Goal: Task Accomplishment & Management: Use online tool/utility

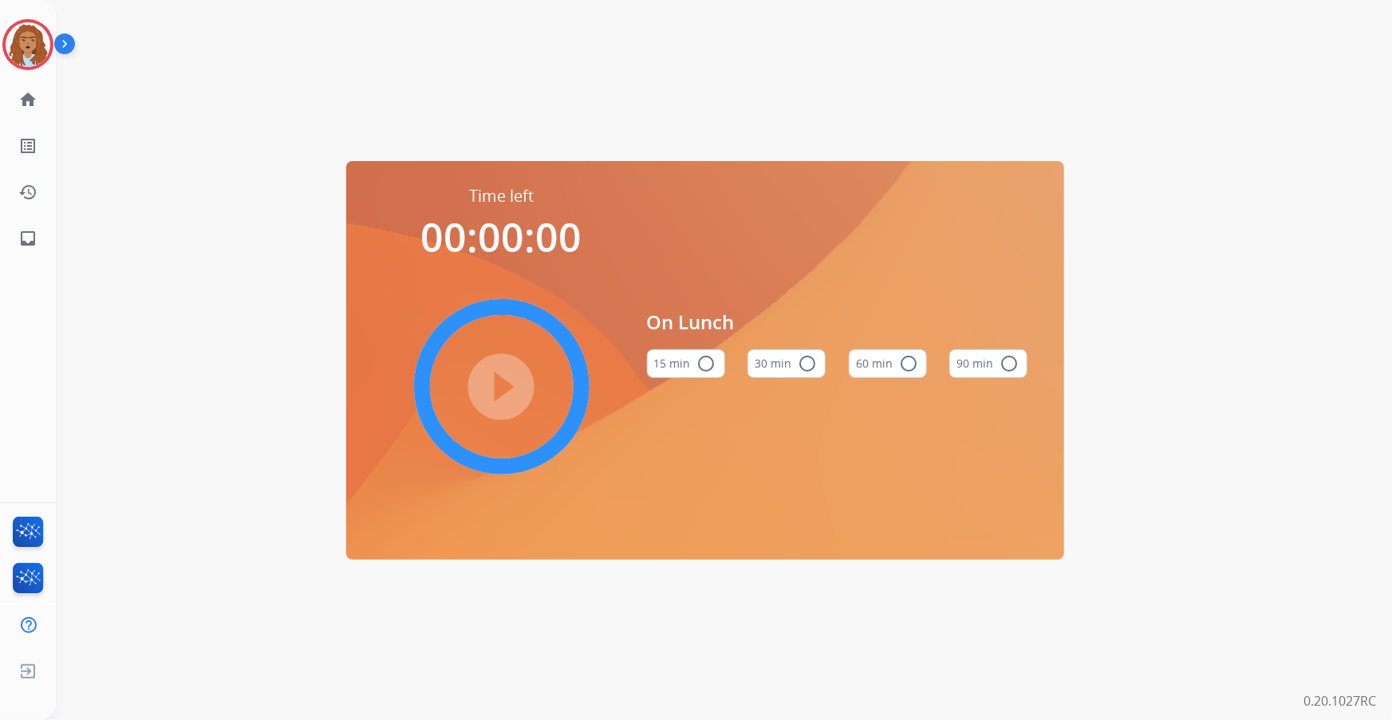
drag, startPoint x: 0, startPoint y: 0, endPoint x: 655, endPoint y: 248, distance: 700.2
click at [655, 248] on div "On Lunch 15 min radio_button_unchecked 30 min radio_button_unchecked 60 min rad…" at bounding box center [837, 349] width 381 height 329
click at [30, 47] on img at bounding box center [28, 44] width 45 height 45
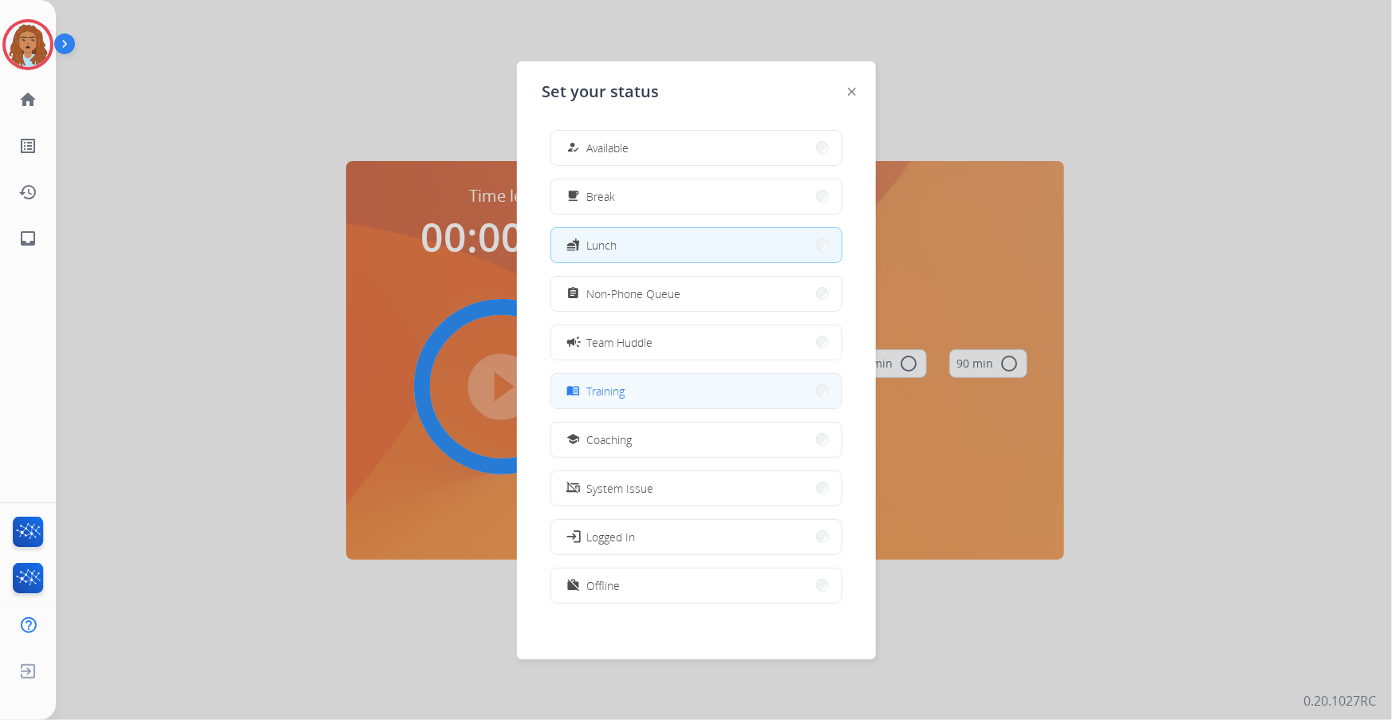
click at [680, 405] on button "menu_book Training" at bounding box center [696, 391] width 290 height 34
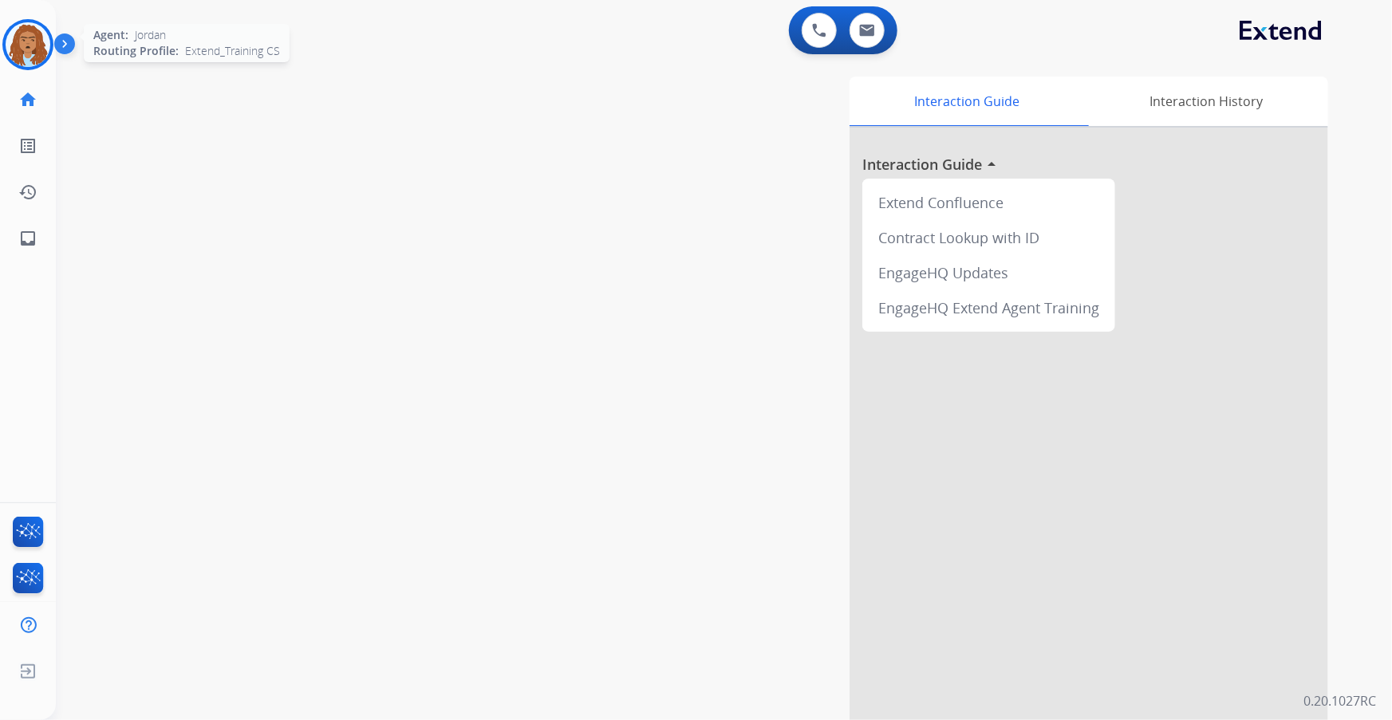
click at [19, 51] on img at bounding box center [28, 44] width 45 height 45
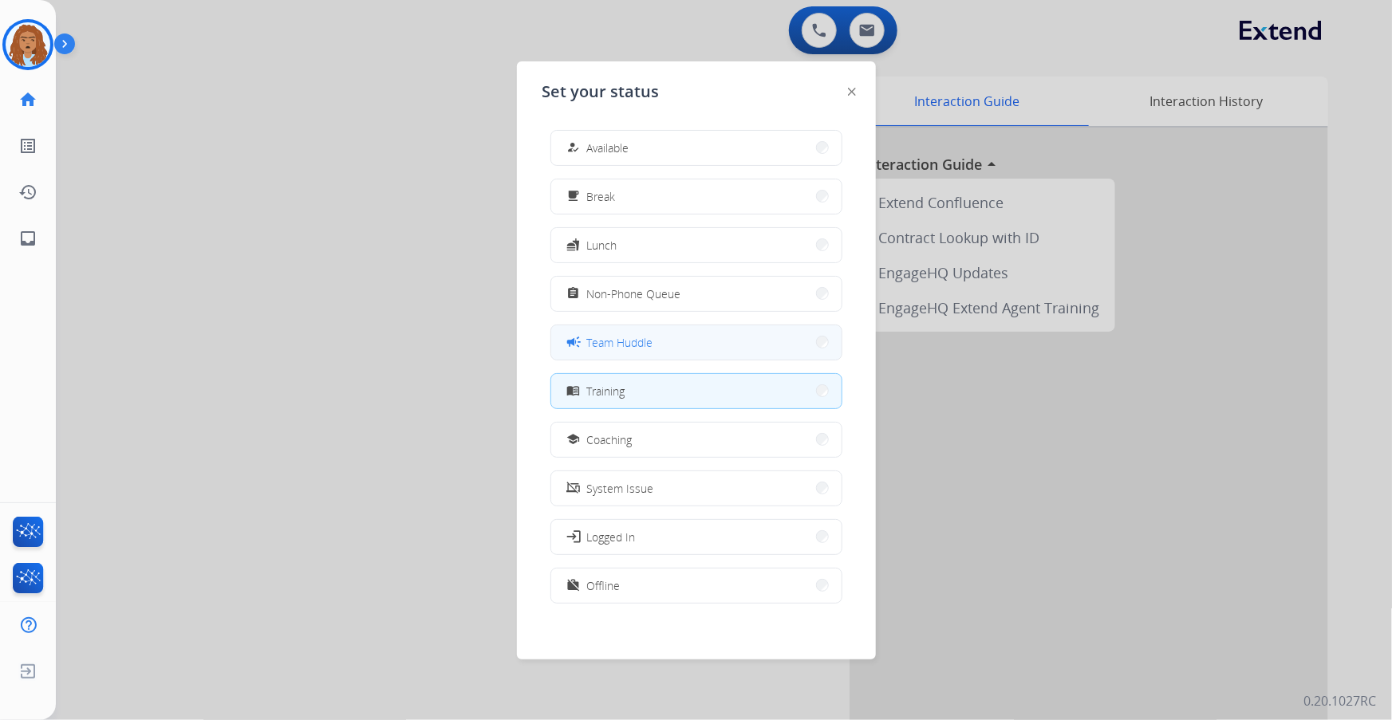
click at [594, 349] on span "Team Huddle" at bounding box center [620, 342] width 66 height 17
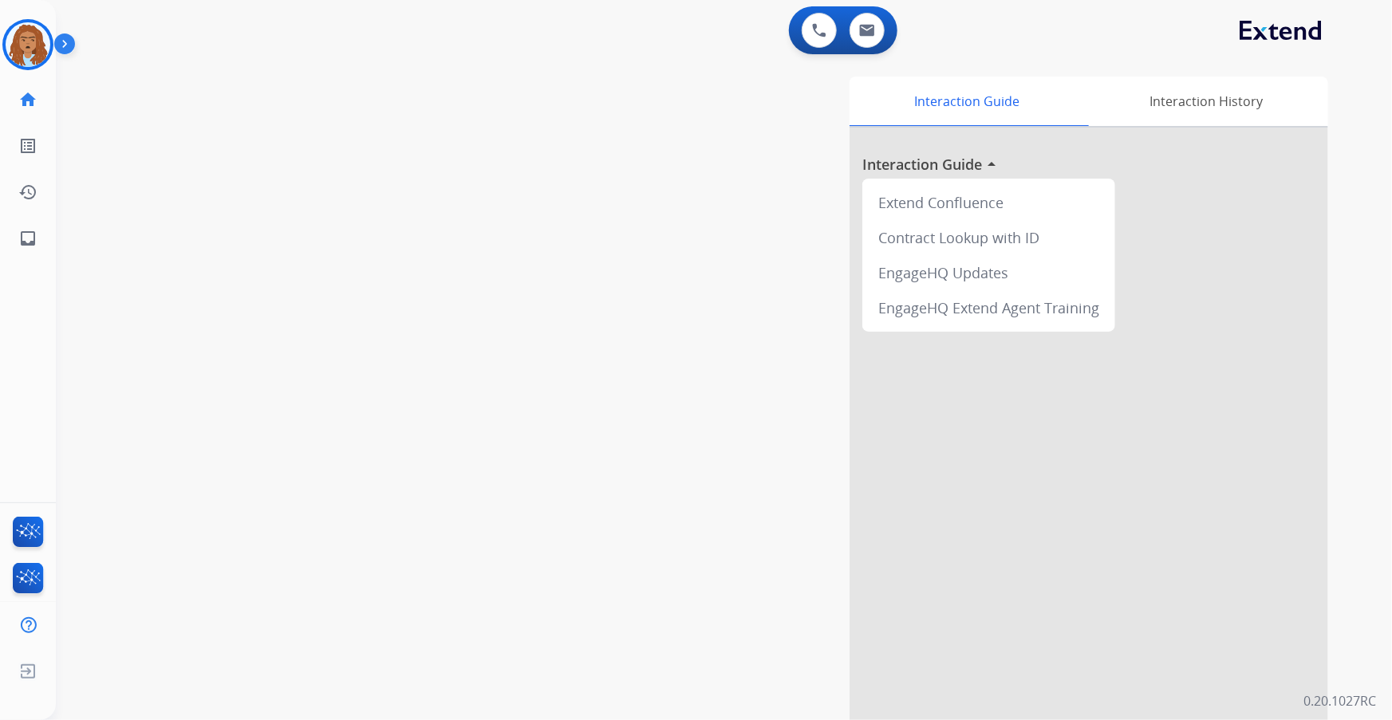
drag, startPoint x: 511, startPoint y: 175, endPoint x: 496, endPoint y: 186, distance: 18.4
click at [510, 175] on div "swap_horiz Break voice bridge close_fullscreen Connect 3-Way Call merge_type Se…" at bounding box center [705, 389] width 1298 height 665
